Goal: Task Accomplishment & Management: Manage account settings

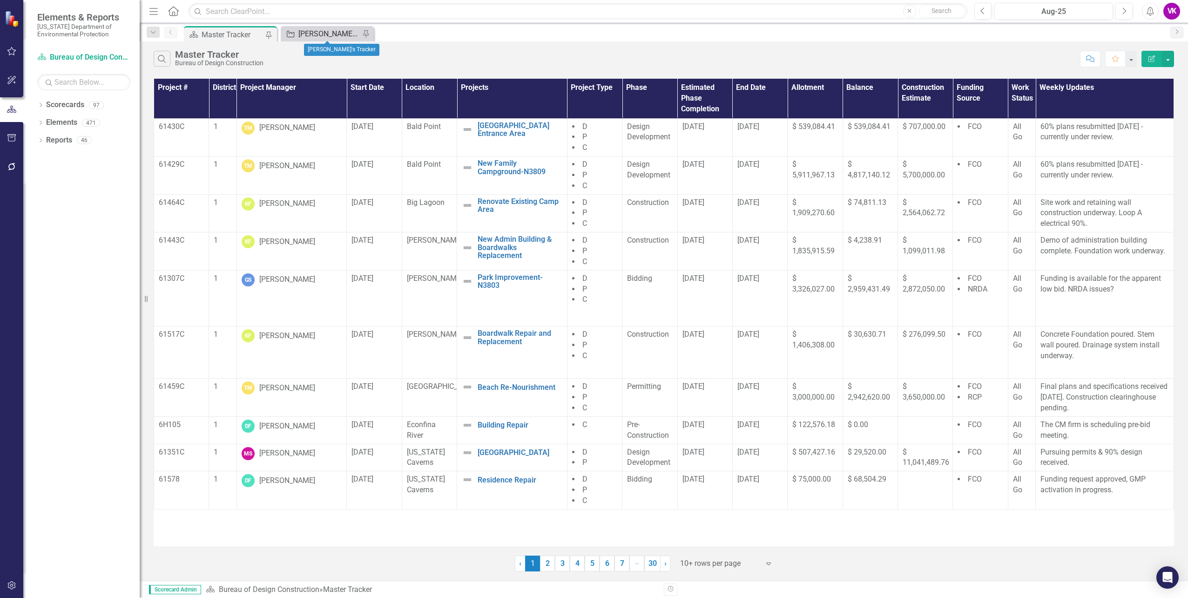
click at [332, 36] on div "[PERSON_NAME]'s Tracker" at bounding box center [328, 34] width 61 height 12
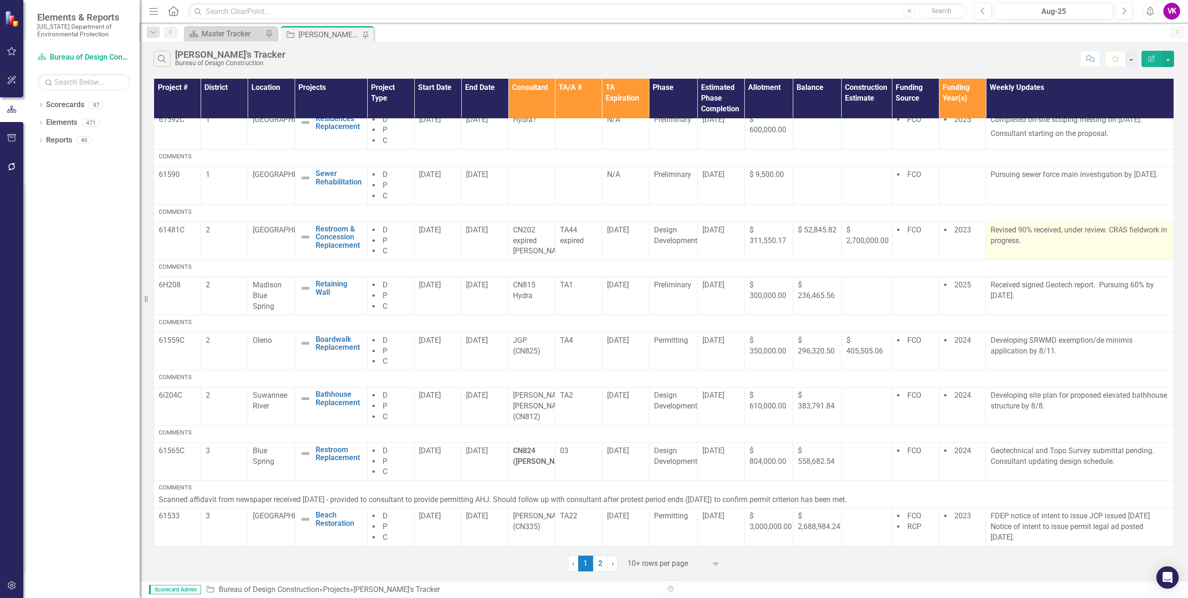
scroll to position [149, 0]
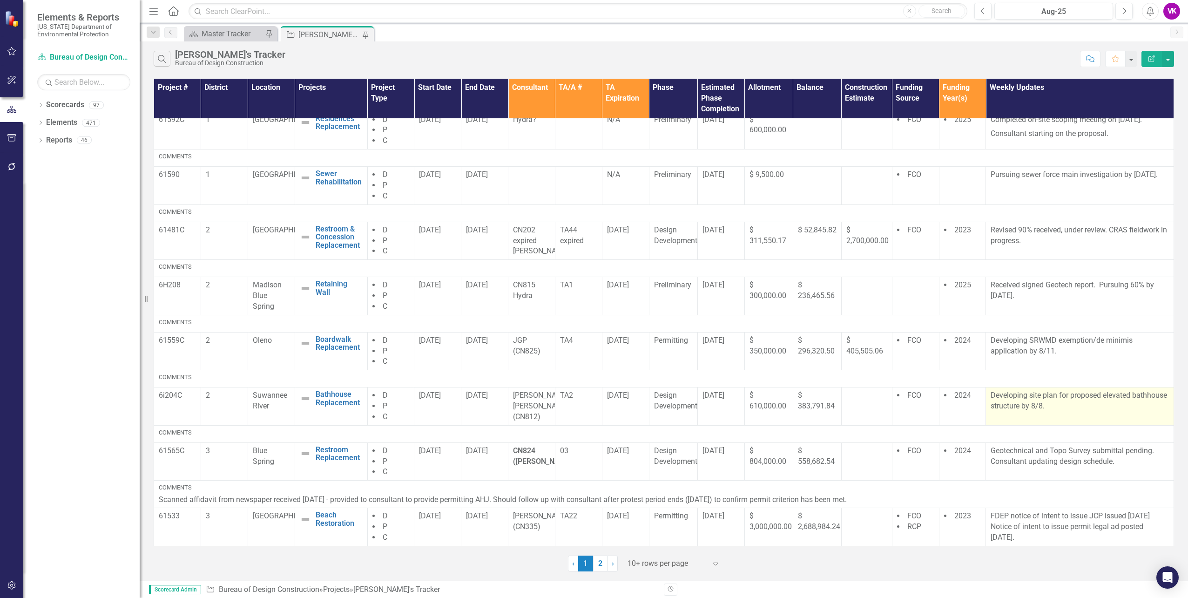
click at [991, 393] on p "Developing site plan for proposed elevated bathhouse structure by 8/8." at bounding box center [1080, 400] width 178 height 21
click at [991, 395] on p "Developing site plan for proposed elevated bathhouse structure by 8/8." at bounding box center [1080, 400] width 178 height 21
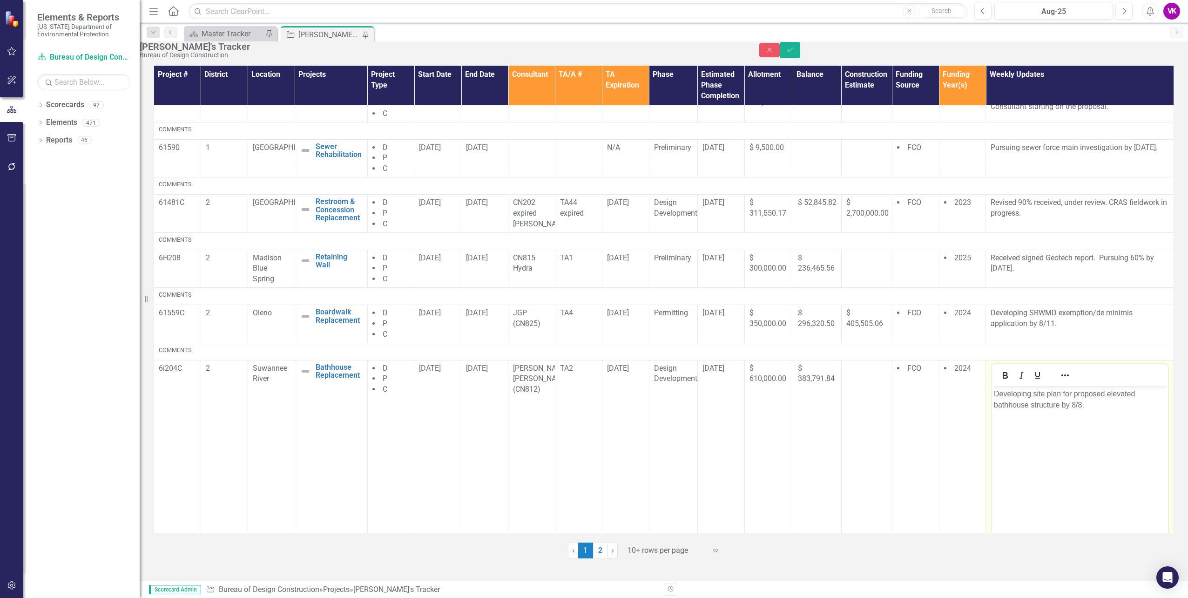
scroll to position [0, 0]
click at [1015, 393] on p "Developing site plan for proposed elevated bathhouse structure by 8/8." at bounding box center [1080, 399] width 172 height 22
drag, startPoint x: 1165, startPoint y: 57, endPoint x: 1154, endPoint y: 82, distance: 27.7
click at [794, 53] on icon "Save" at bounding box center [790, 50] width 8 height 7
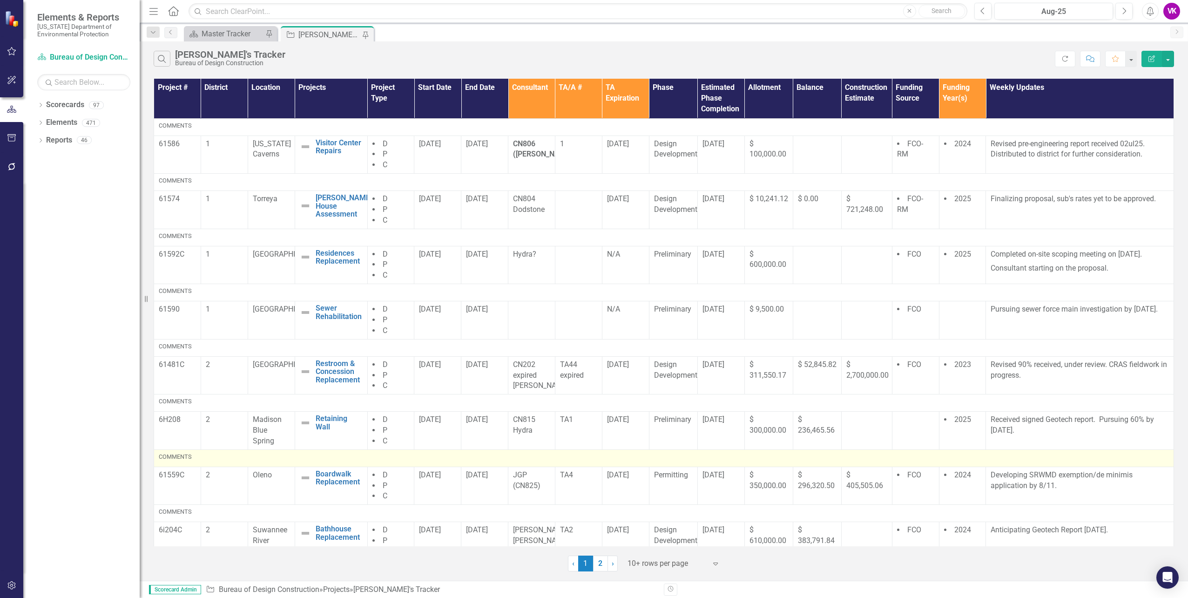
scroll to position [149, 0]
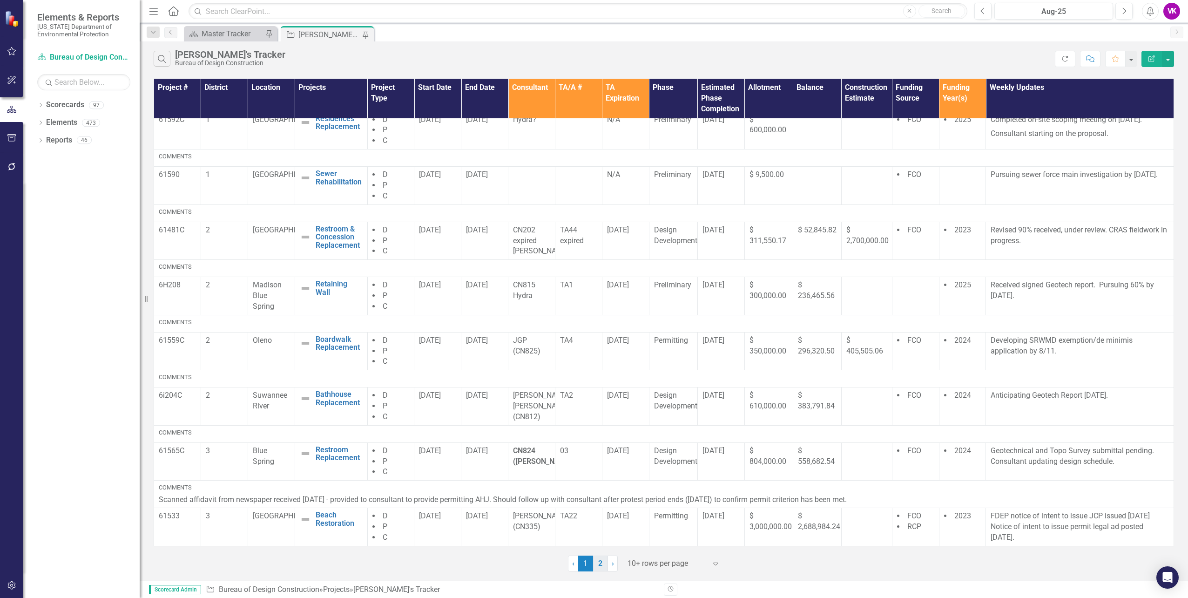
click at [600, 565] on link "2" at bounding box center [600, 563] width 15 height 16
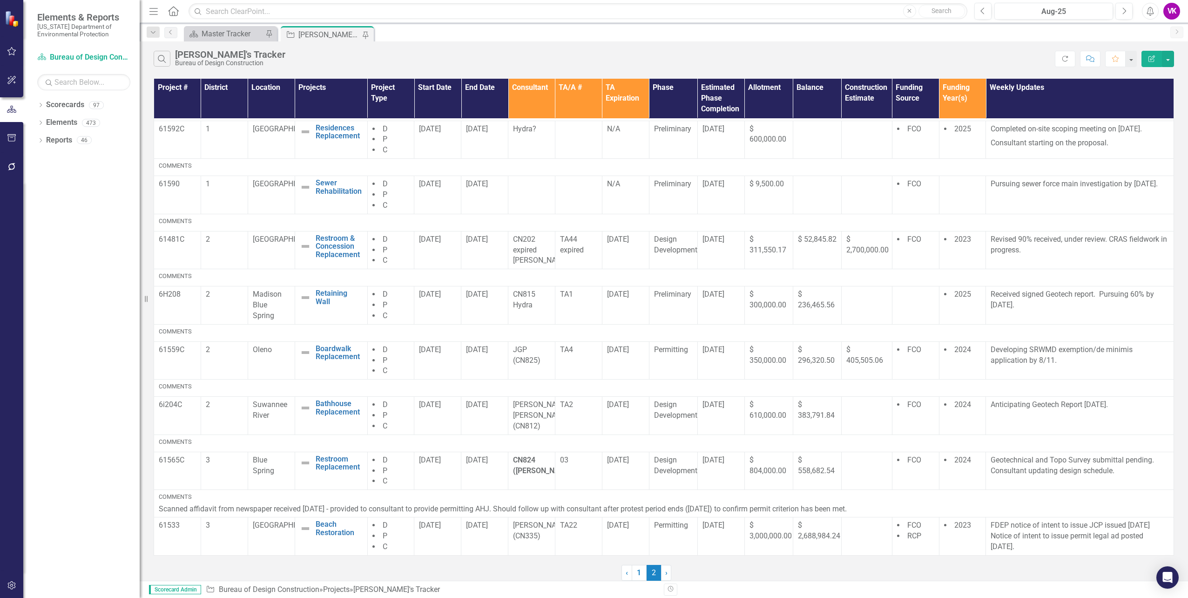
scroll to position [0, 0]
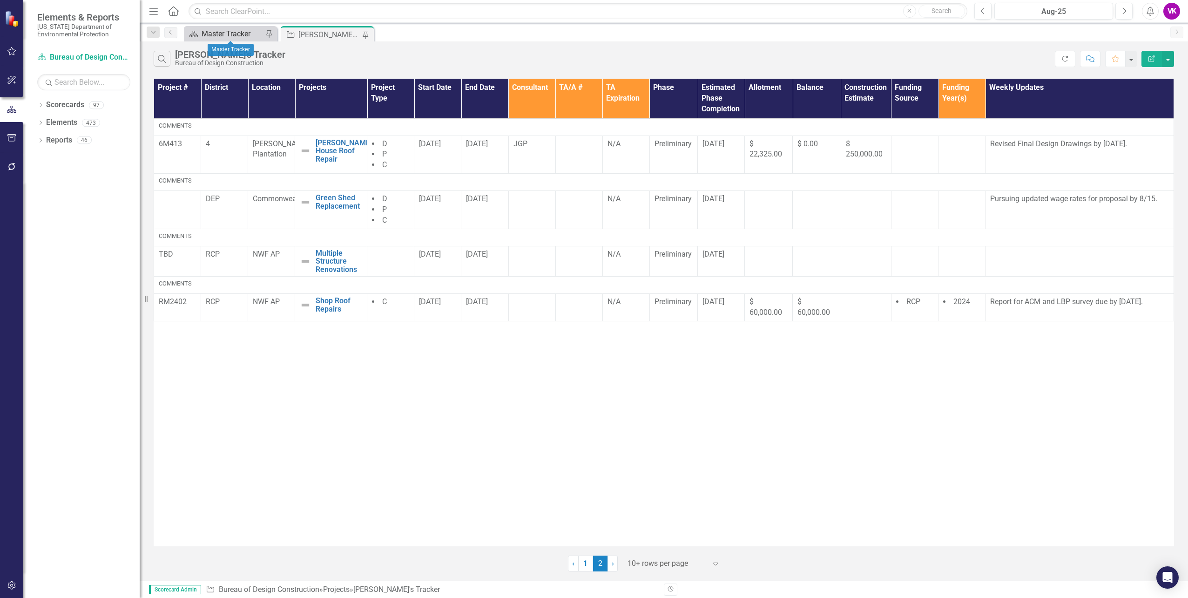
click at [238, 33] on div "Master Tracker" at bounding box center [232, 34] width 61 height 12
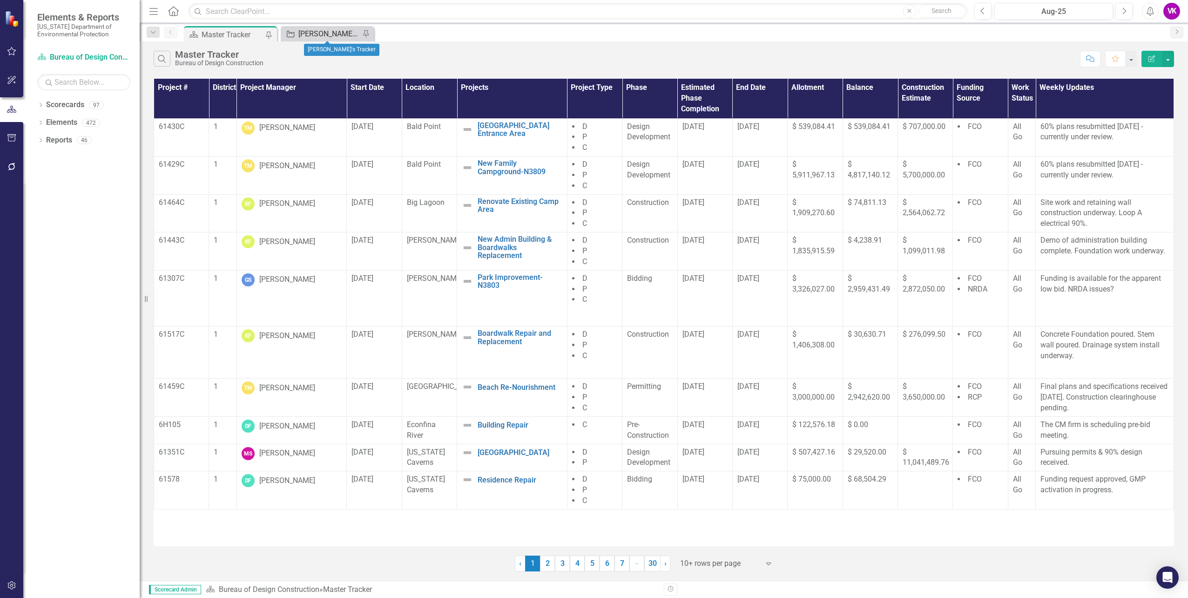
click at [317, 31] on div "[PERSON_NAME]'s Tracker" at bounding box center [328, 34] width 61 height 12
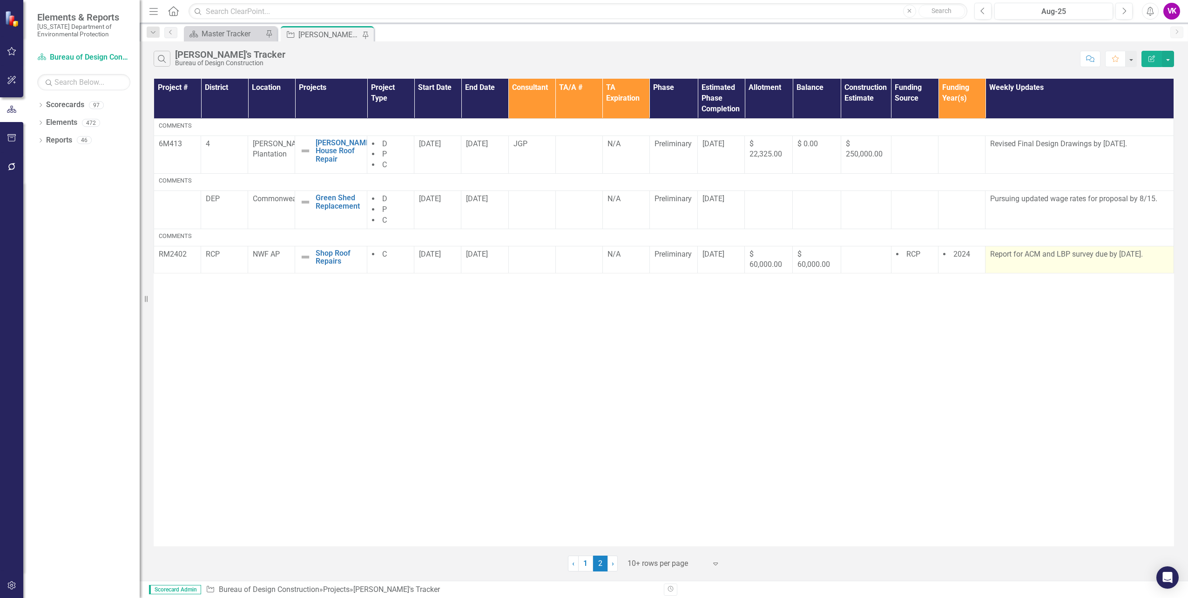
click at [991, 254] on p "Report for ACM and LBP survey due by [DATE]." at bounding box center [1079, 254] width 179 height 11
click at [995, 255] on p "Report for ACM and LBP survey due by [DATE]." at bounding box center [1079, 254] width 179 height 11
click at [996, 255] on p "Report for ACM and LBP survey due by [DATE]." at bounding box center [1079, 254] width 179 height 11
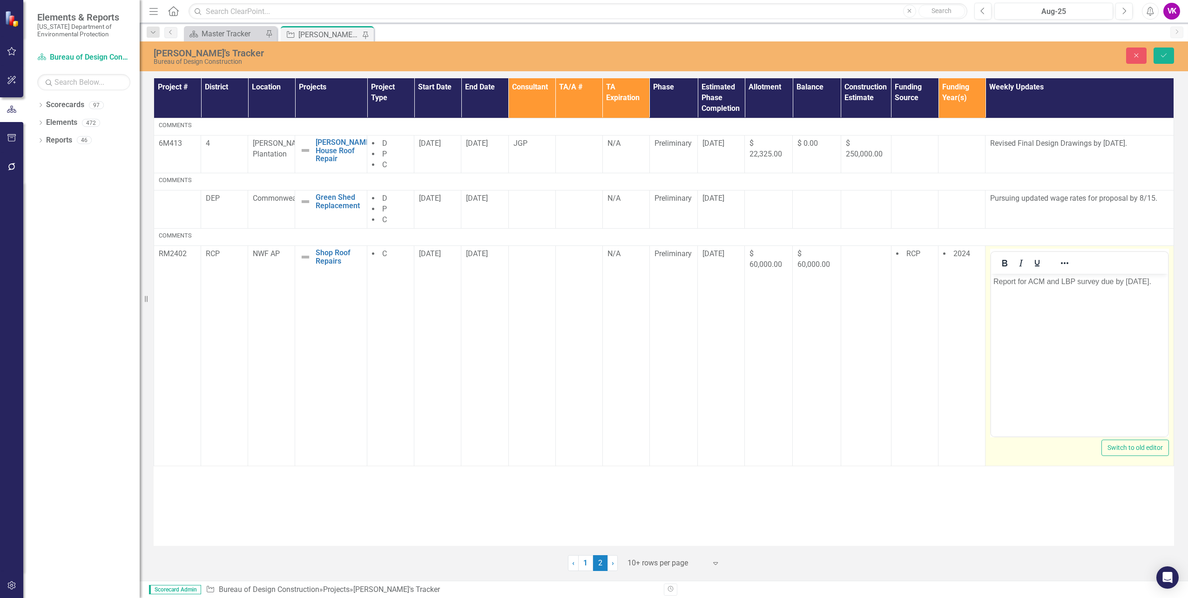
click at [995, 282] on p "Report for ACM and LBP survey due by [DATE]." at bounding box center [1080, 281] width 172 height 11
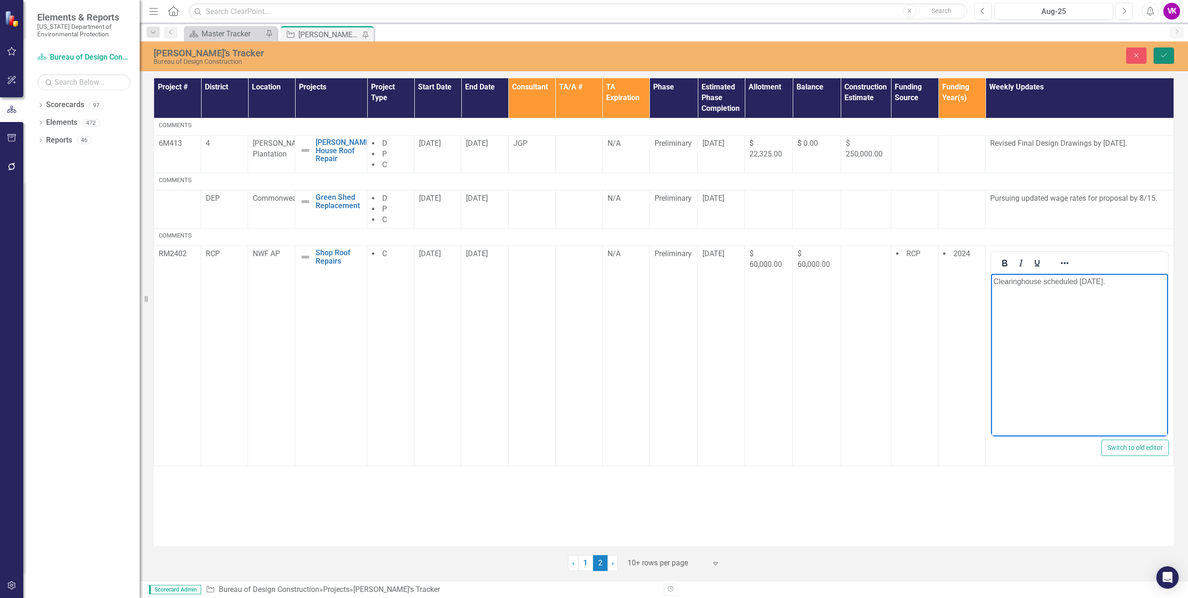
click at [1167, 59] on button "Save" at bounding box center [1164, 55] width 20 height 16
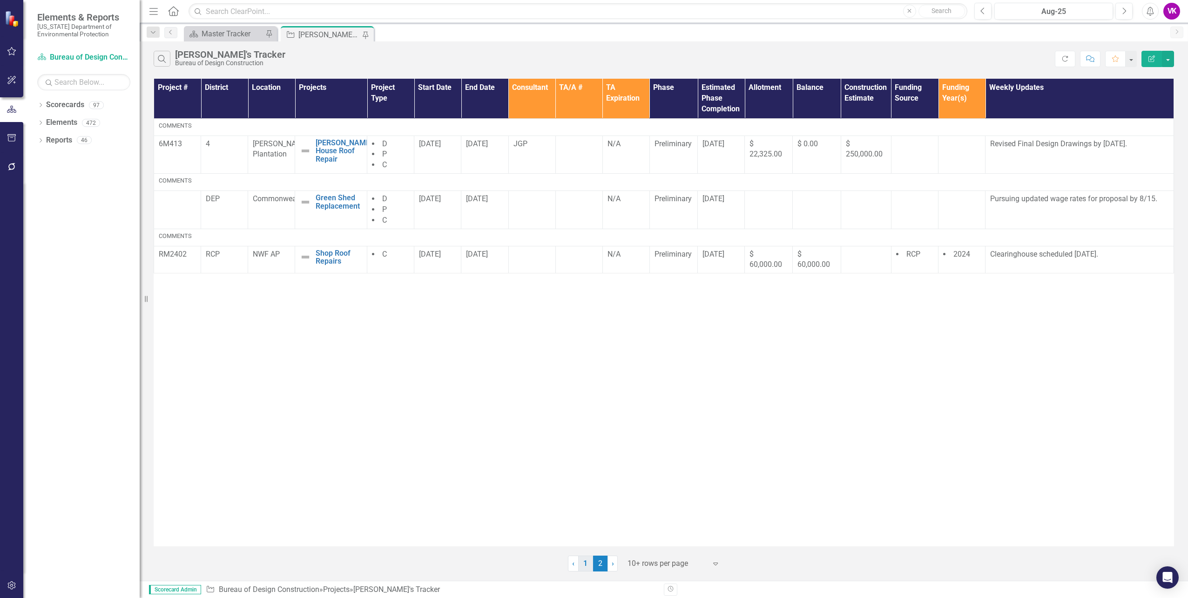
click at [586, 562] on link "1" at bounding box center [585, 563] width 15 height 16
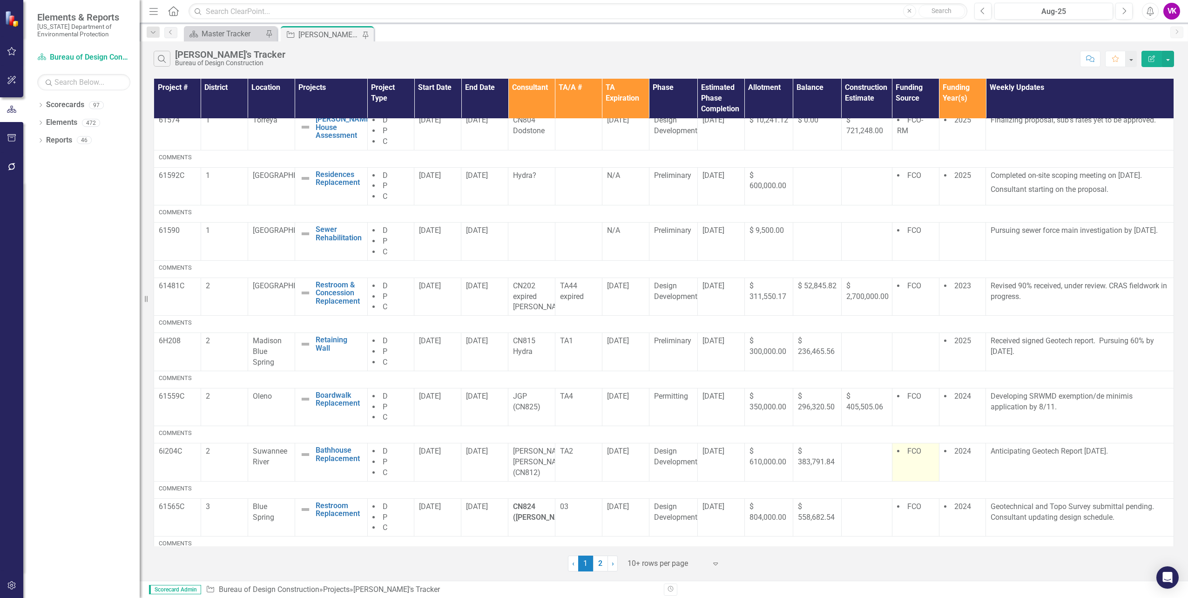
scroll to position [149, 0]
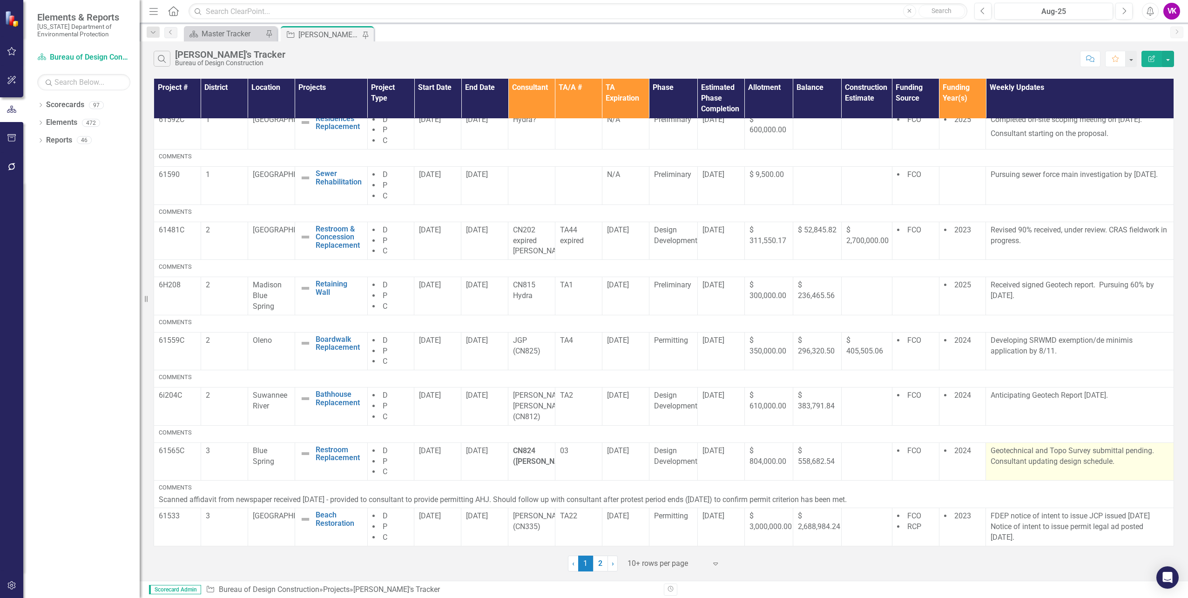
click at [991, 449] on p "Geotechnical and Topo Survey submittal pending. Consultant updating design sche…" at bounding box center [1080, 456] width 178 height 21
click at [991, 450] on p "Geotechnical and Topo Survey submittal pending. Consultant updating design sche…" at bounding box center [1080, 456] width 178 height 21
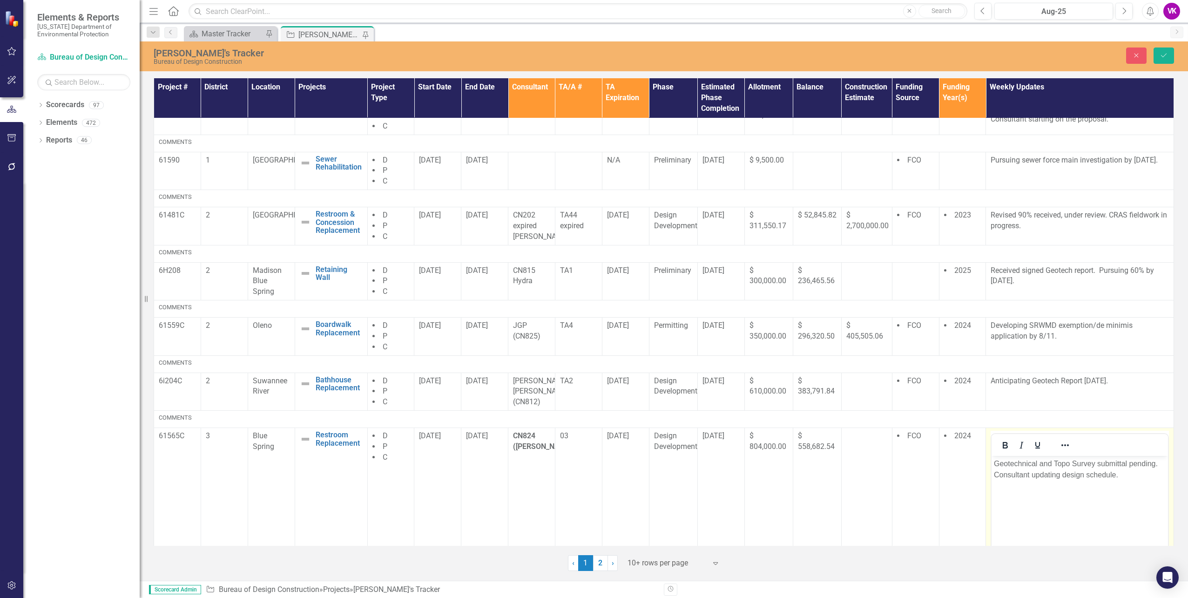
scroll to position [0, 0]
click at [999, 464] on p "Geotechnical and Topo Survey submittal pending. Consultant updating design sche…" at bounding box center [1080, 469] width 172 height 22
click at [1165, 58] on button "Save" at bounding box center [1164, 55] width 20 height 16
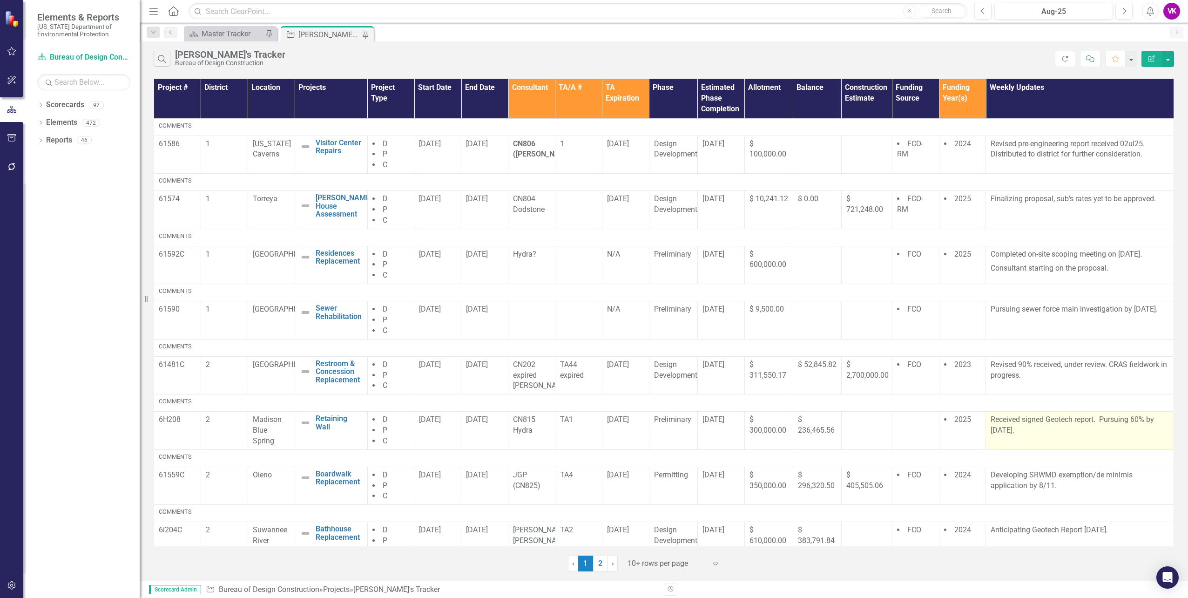
scroll to position [149, 0]
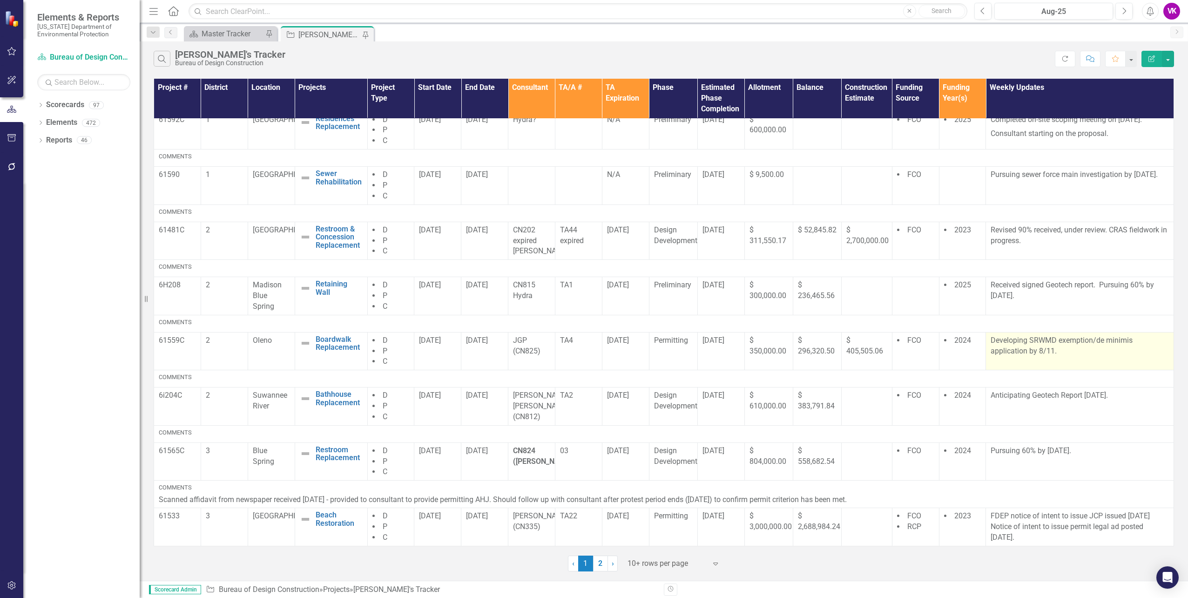
click at [991, 340] on p "Developing SRWMD exemption/de minimis application by 8/11." at bounding box center [1080, 345] width 178 height 21
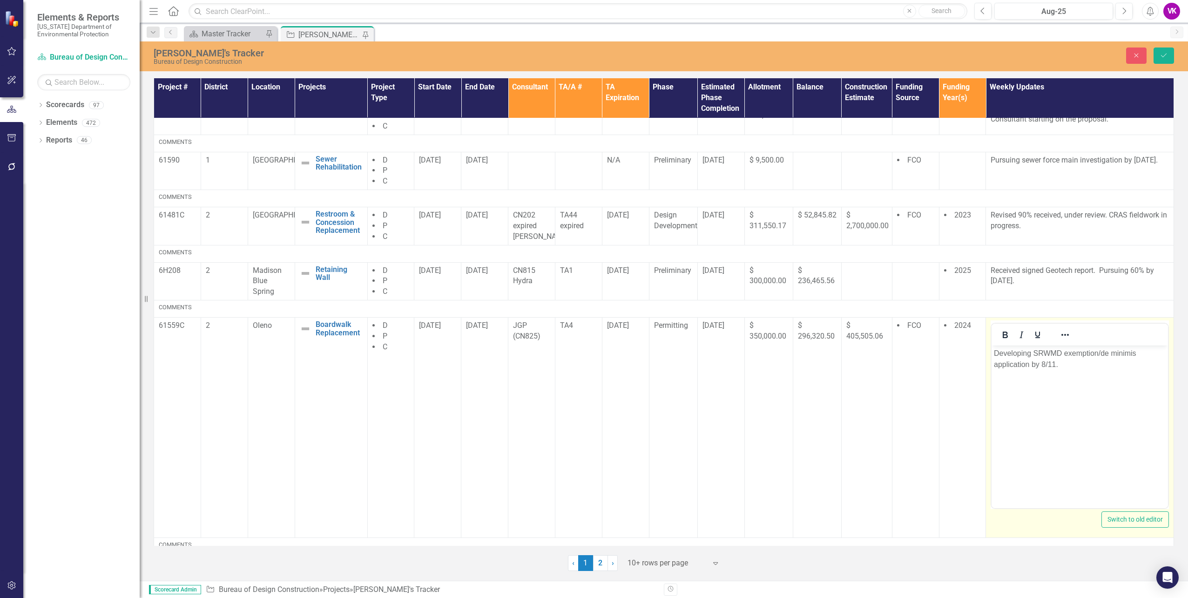
scroll to position [0, 0]
click at [1043, 364] on p "Developing SRWMD exemption/de minimis application by 8/11." at bounding box center [1080, 359] width 172 height 22
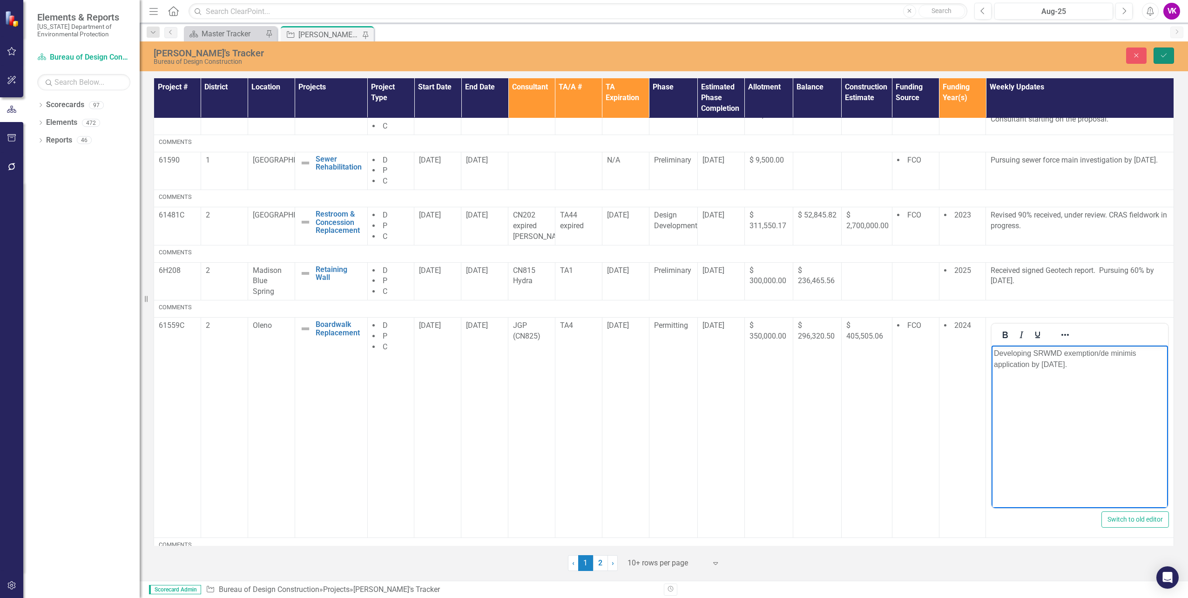
click at [1167, 58] on icon "Save" at bounding box center [1164, 55] width 8 height 7
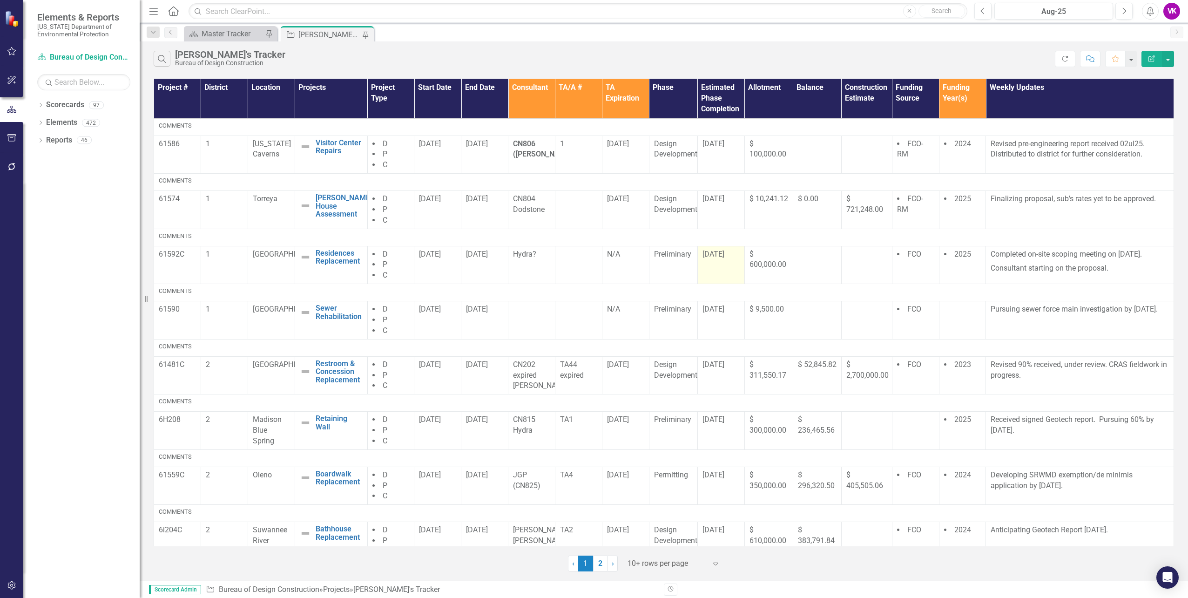
click at [718, 269] on td "[DATE]" at bounding box center [720, 265] width 47 height 38
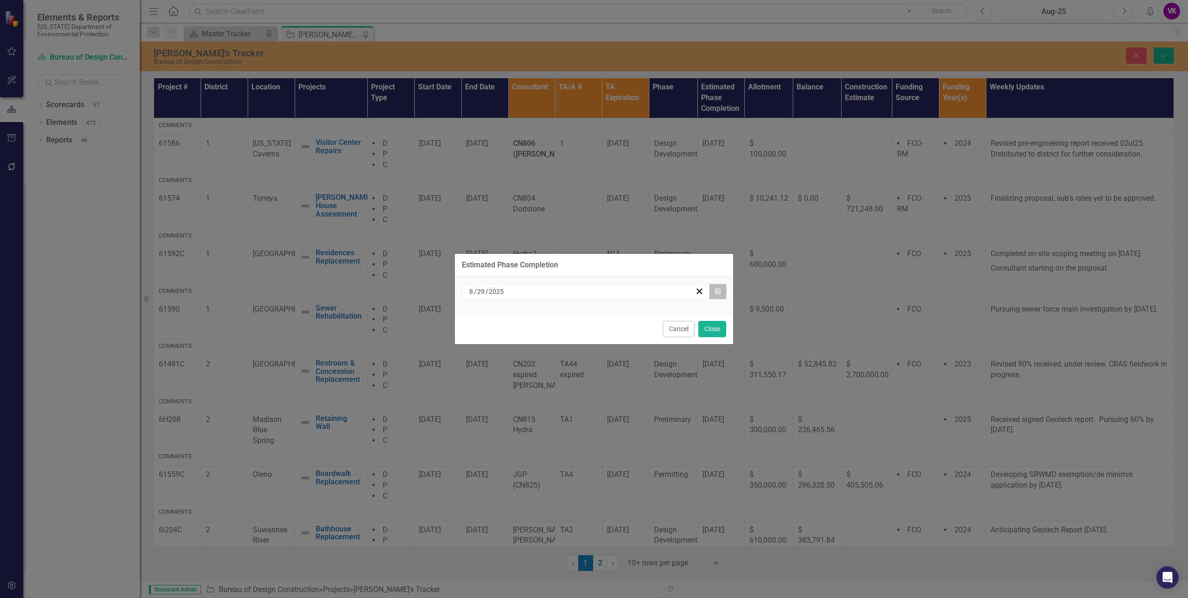
drag, startPoint x: 718, startPoint y: 269, endPoint x: 719, endPoint y: 292, distance: 23.8
click at [719, 292] on icon "Calendar" at bounding box center [718, 291] width 6 height 7
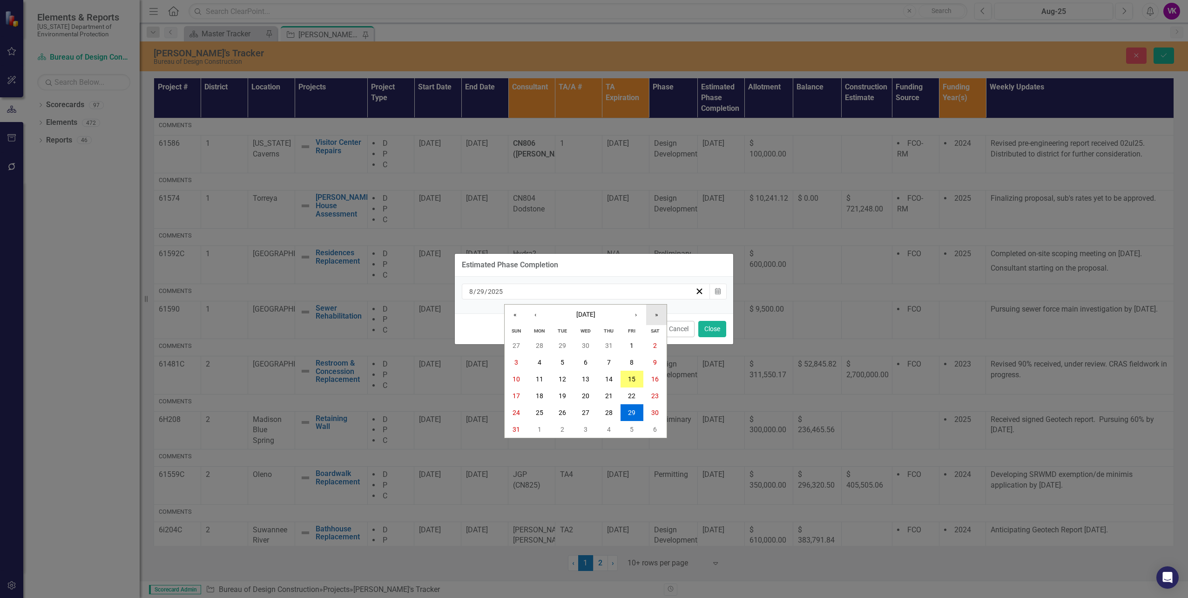
click at [658, 315] on button "»" at bounding box center [656, 315] width 20 height 20
click at [610, 415] on abbr "27" at bounding box center [608, 412] width 7 height 7
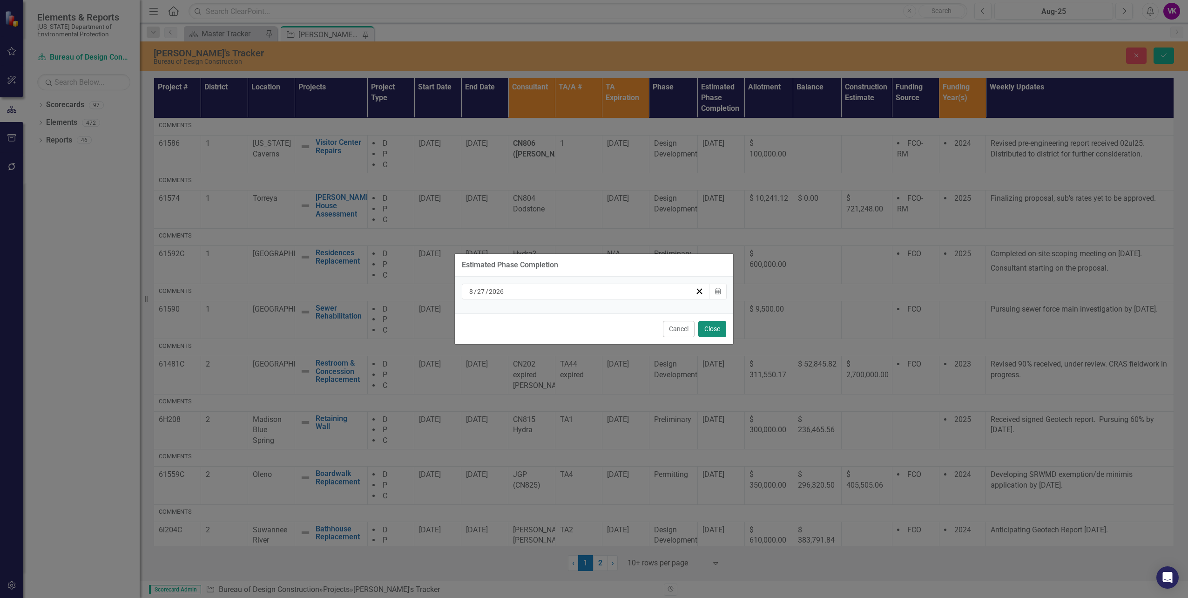
click at [718, 331] on button "Close" at bounding box center [712, 329] width 28 height 16
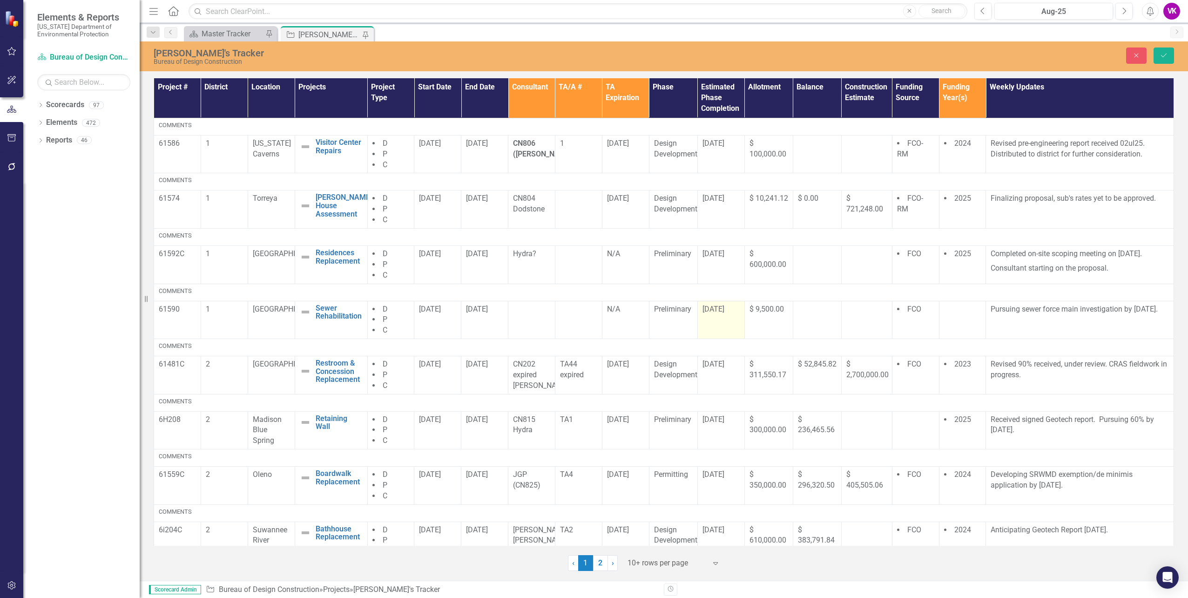
click at [720, 321] on td "[DATE]" at bounding box center [720, 320] width 47 height 38
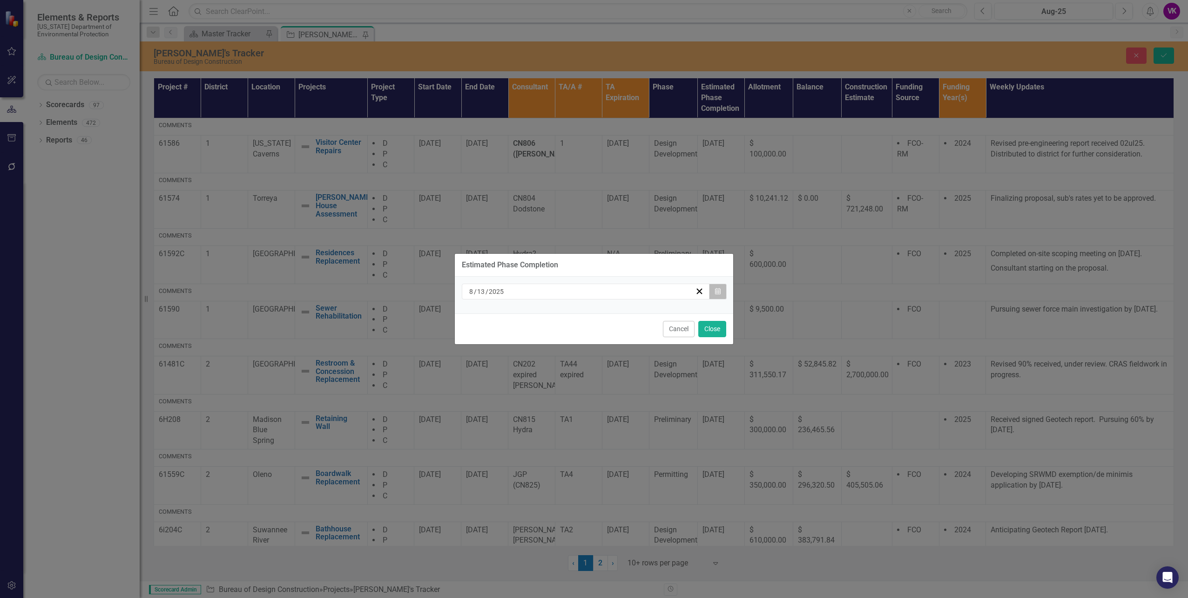
click at [718, 292] on icon "Calendar" at bounding box center [718, 291] width 6 height 7
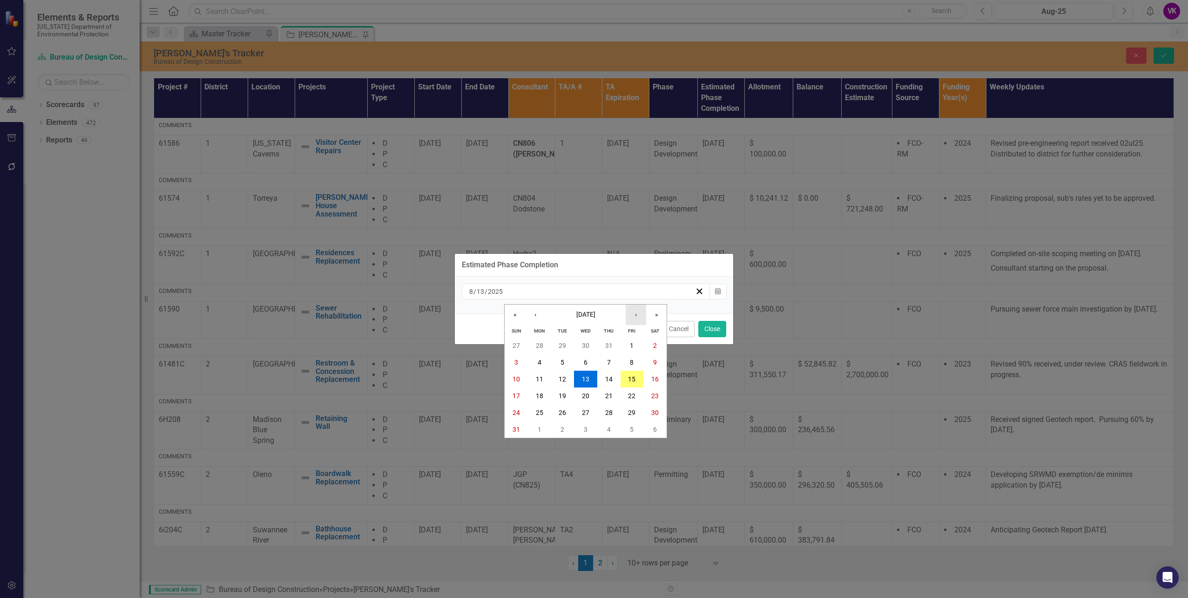
click at [636, 316] on button "›" at bounding box center [636, 315] width 20 height 20
click at [544, 415] on button "29" at bounding box center [539, 412] width 23 height 17
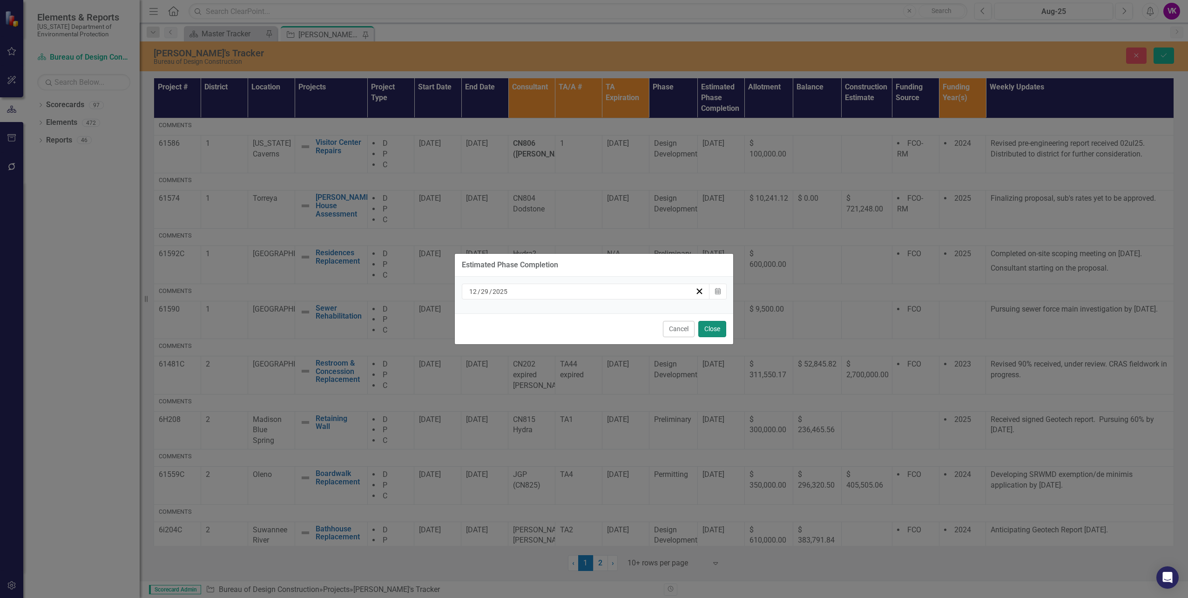
click at [714, 331] on button "Close" at bounding box center [712, 329] width 28 height 16
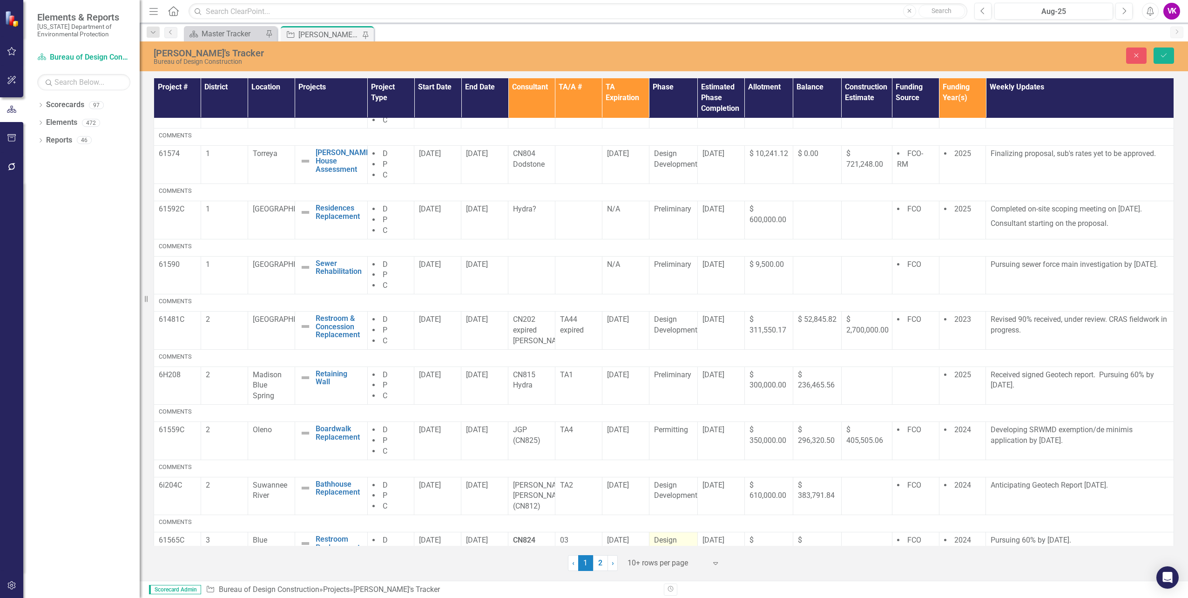
scroll to position [149, 0]
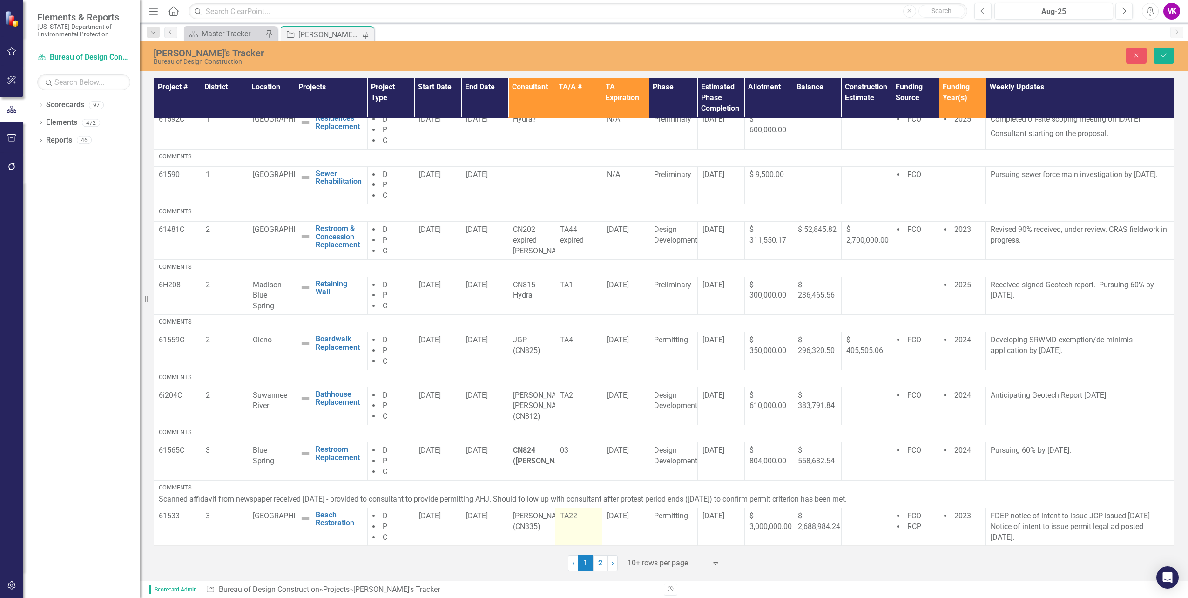
drag, startPoint x: 600, startPoint y: 563, endPoint x: 593, endPoint y: 544, distance: 20.3
click at [600, 563] on link "2" at bounding box center [600, 563] width 15 height 16
click at [598, 564] on link "2" at bounding box center [600, 563] width 15 height 16
click at [1164, 54] on icon "Save" at bounding box center [1164, 55] width 8 height 7
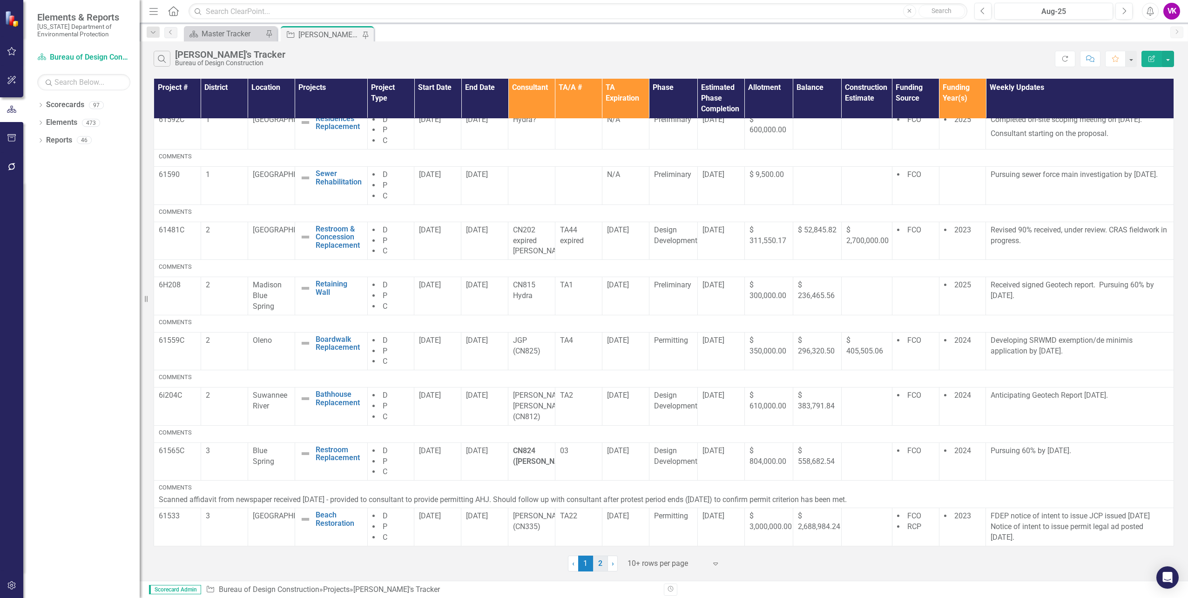
click at [600, 565] on link "2" at bounding box center [600, 563] width 15 height 16
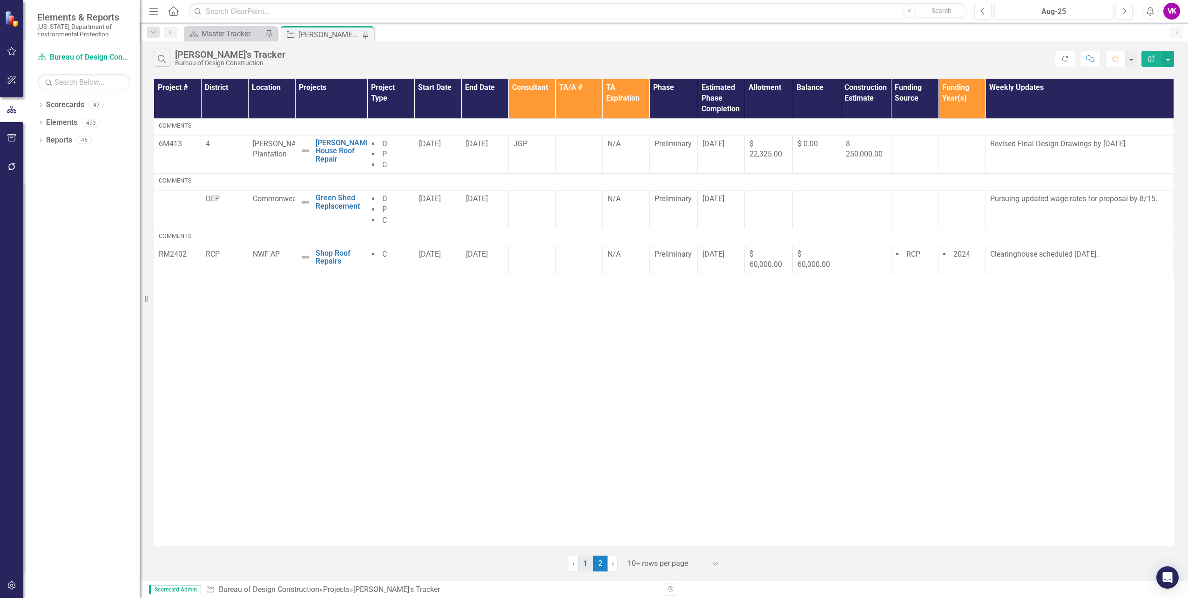
click at [583, 563] on link "1" at bounding box center [585, 563] width 15 height 16
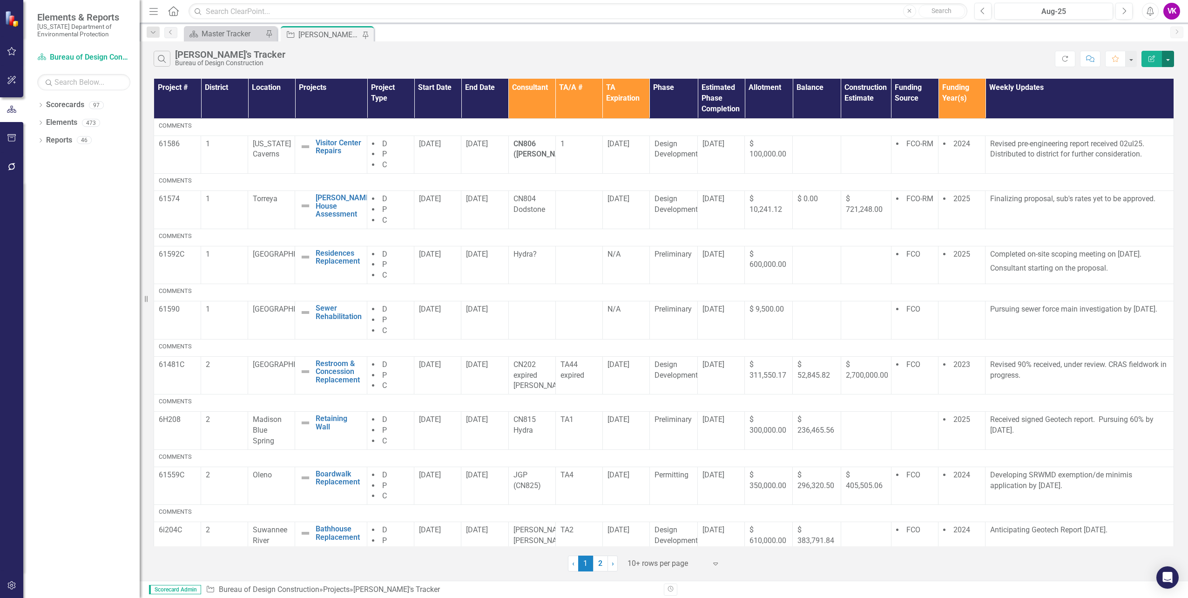
click at [1169, 59] on button "button" at bounding box center [1168, 59] width 12 height 16
click at [1146, 95] on link "PDF Export to PDF" at bounding box center [1137, 94] width 74 height 17
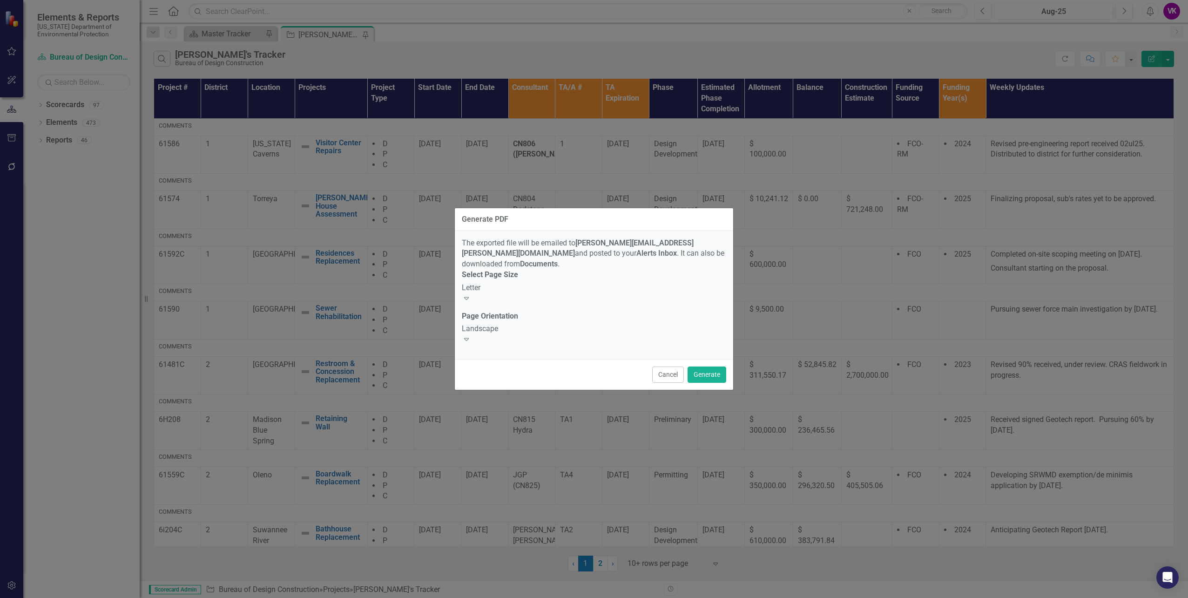
click at [471, 294] on icon "Expand" at bounding box center [466, 297] width 9 height 7
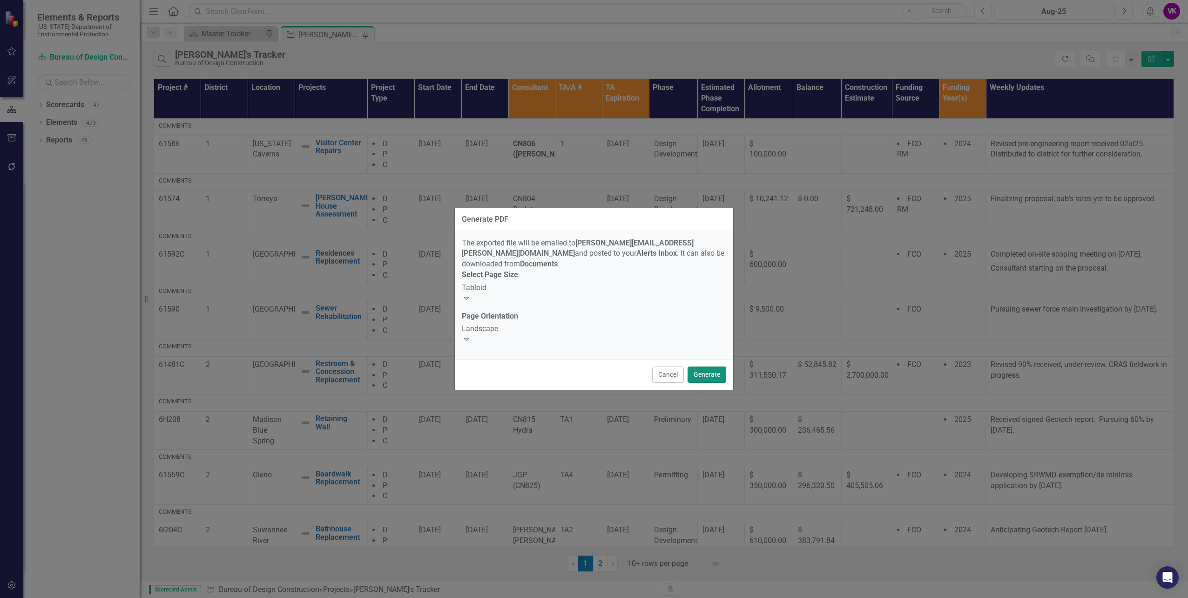
click at [708, 366] on button "Generate" at bounding box center [707, 374] width 39 height 16
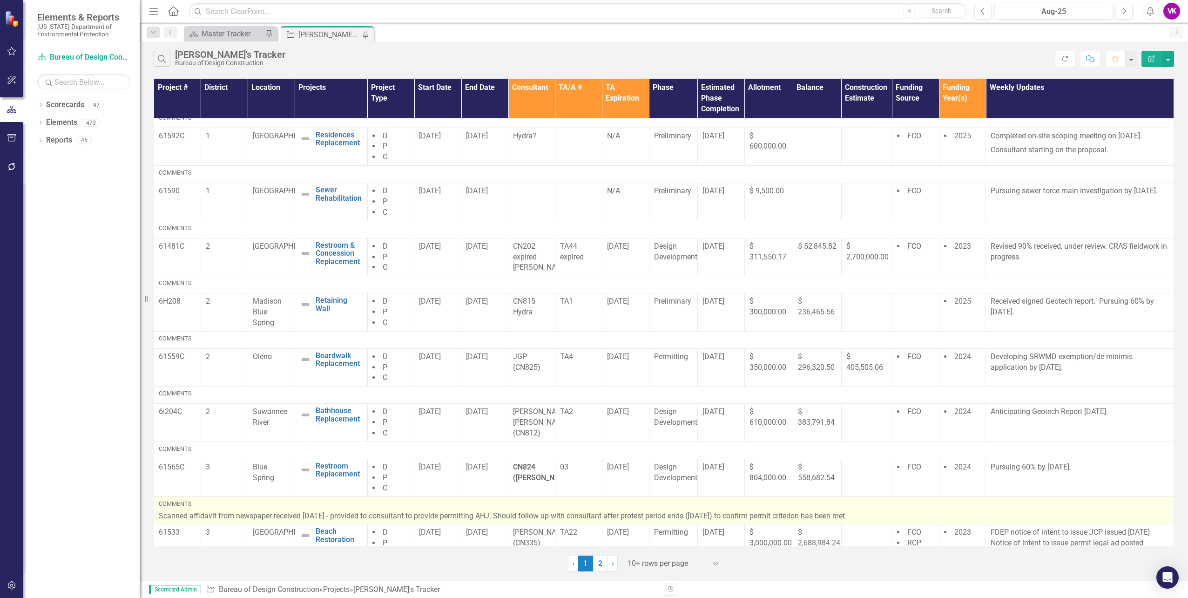
scroll to position [102, 0]
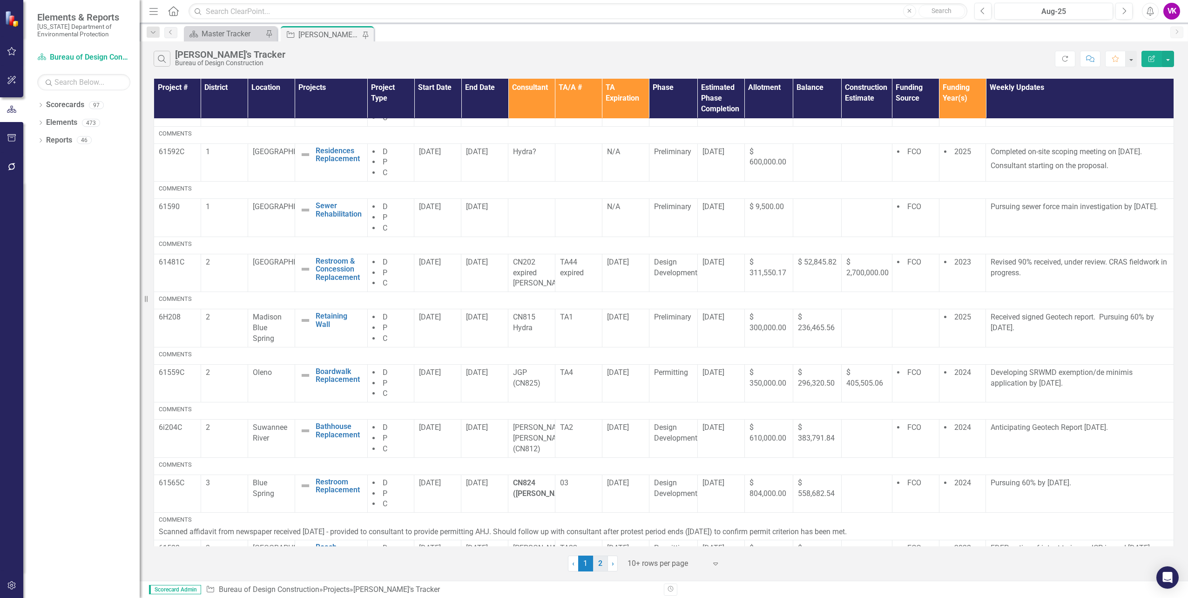
click at [602, 565] on link "2" at bounding box center [600, 563] width 15 height 16
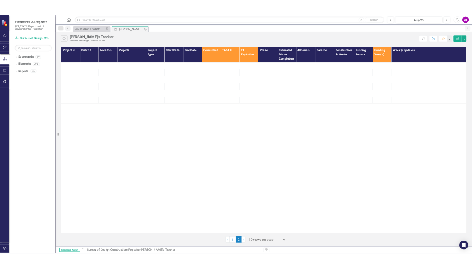
scroll to position [0, 0]
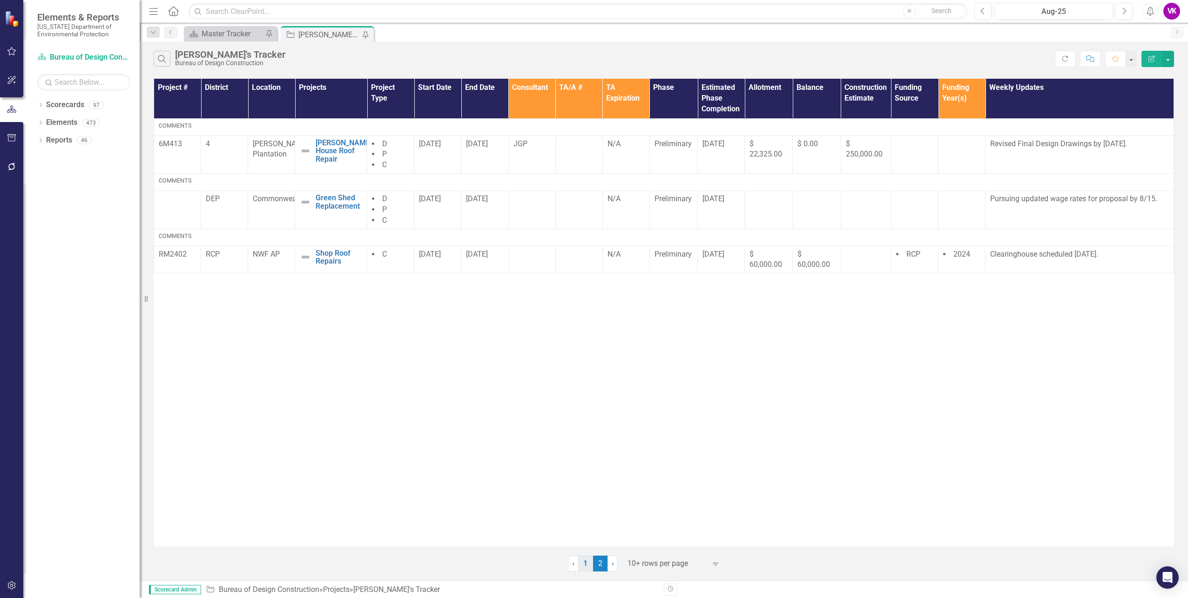
click at [582, 562] on link "1" at bounding box center [585, 563] width 15 height 16
